Goal: Task Accomplishment & Management: Use online tool/utility

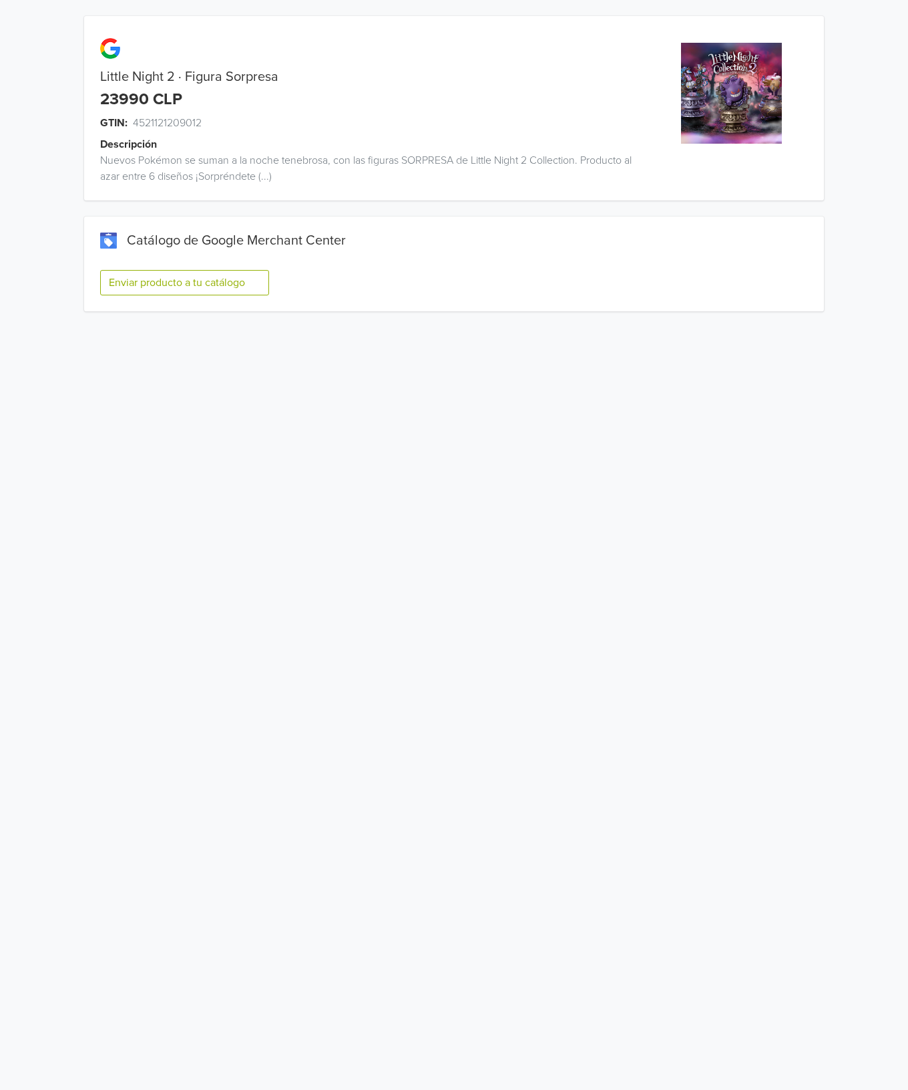
click at [171, 288] on button "Enviar producto a tu catálogo" at bounding box center [184, 282] width 169 height 25
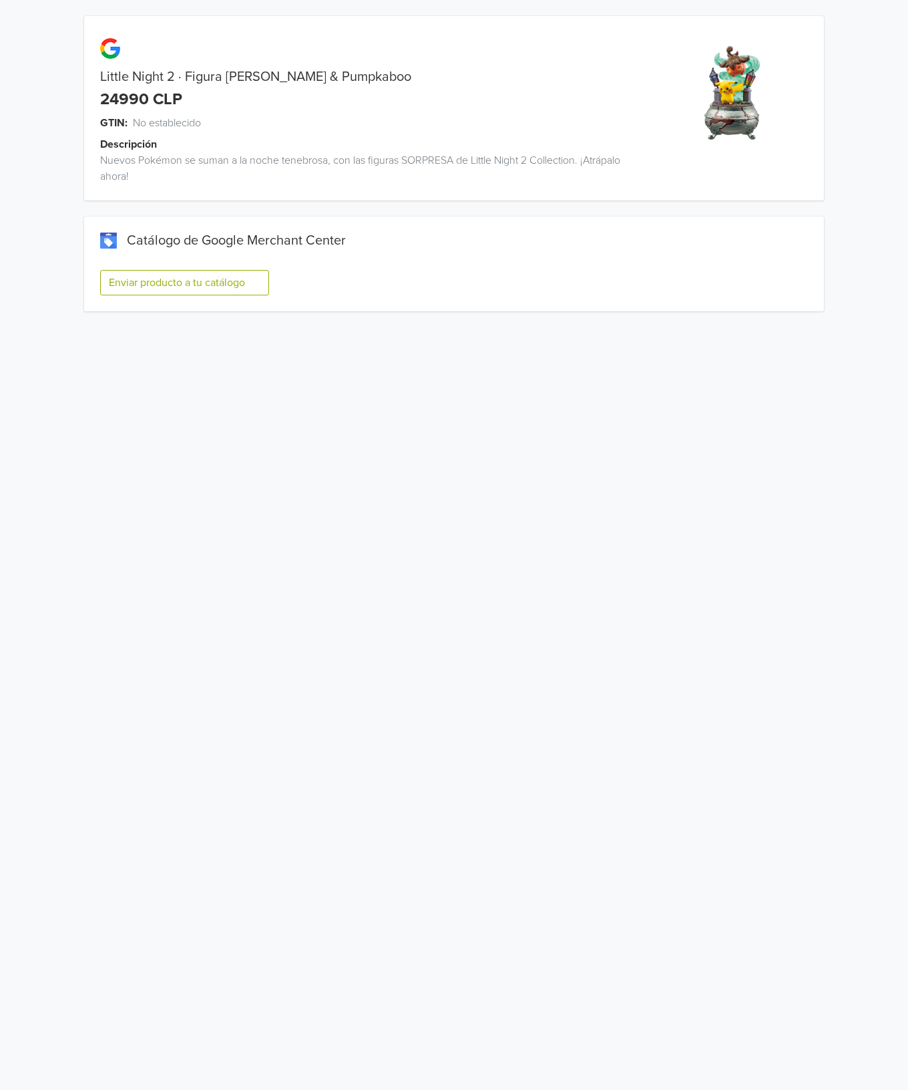
click at [212, 285] on button "Enviar producto a tu catálogo" at bounding box center [184, 282] width 169 height 25
click at [170, 284] on button "Enviar producto a tu catálogo" at bounding box center [184, 282] width 169 height 25
click at [250, 285] on button "Enviar producto a tu catálogo" at bounding box center [184, 282] width 169 height 25
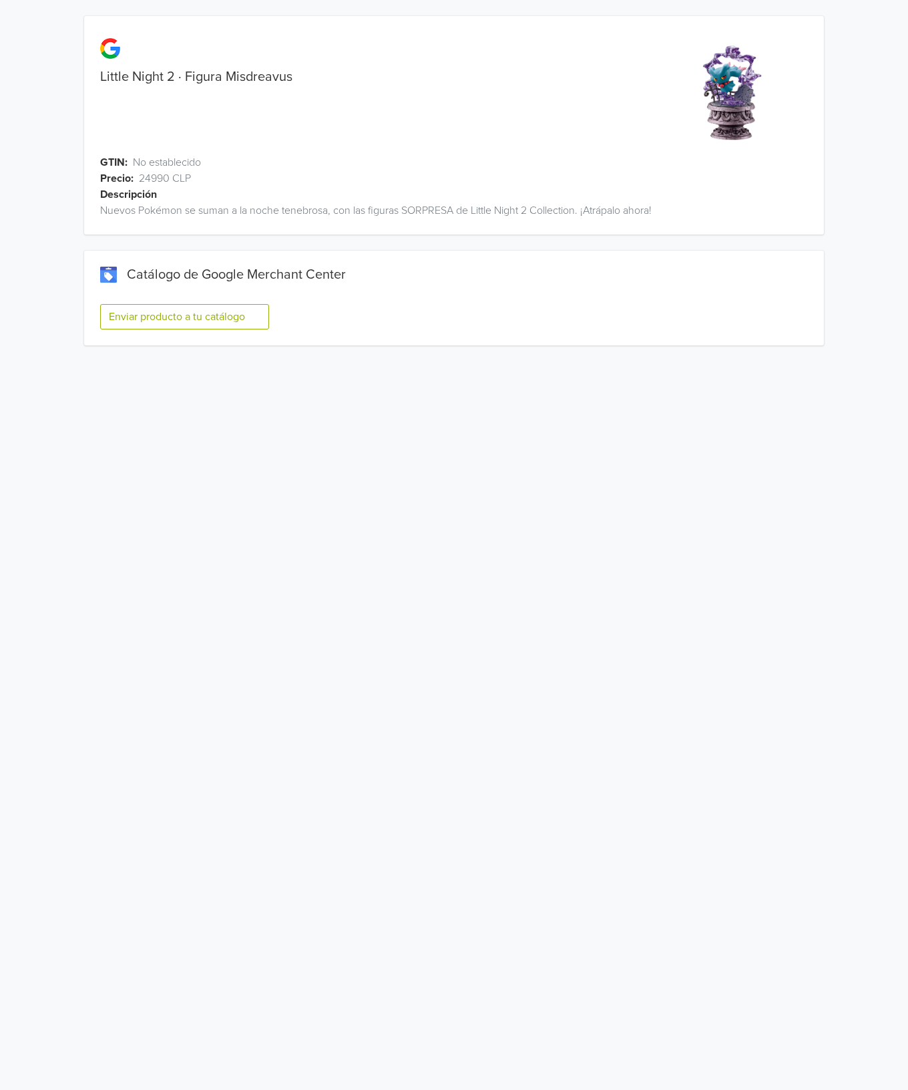
click at [240, 311] on button "Enviar producto a tu catálogo" at bounding box center [184, 316] width 169 height 25
